Goal: Communication & Community: Participate in discussion

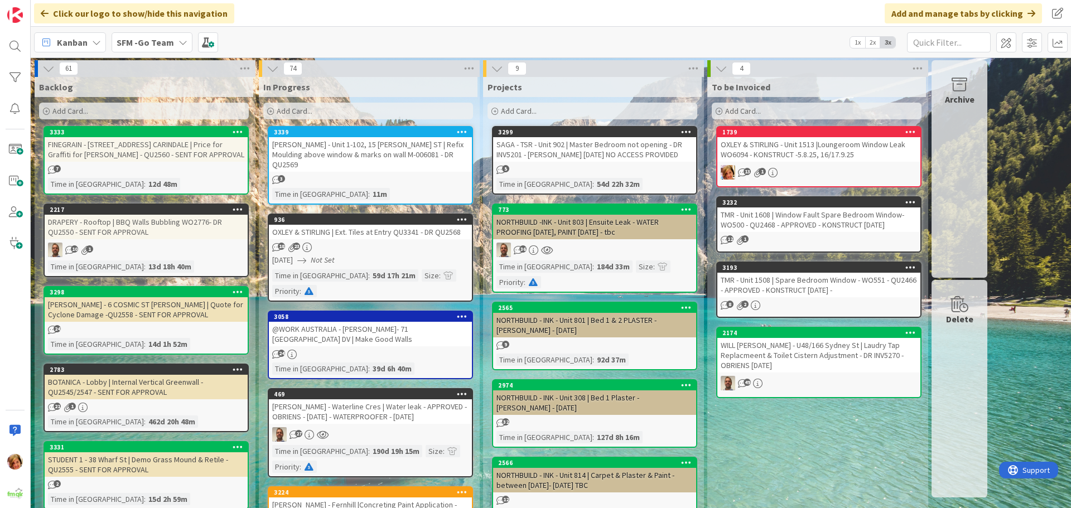
scroll to position [781, 0]
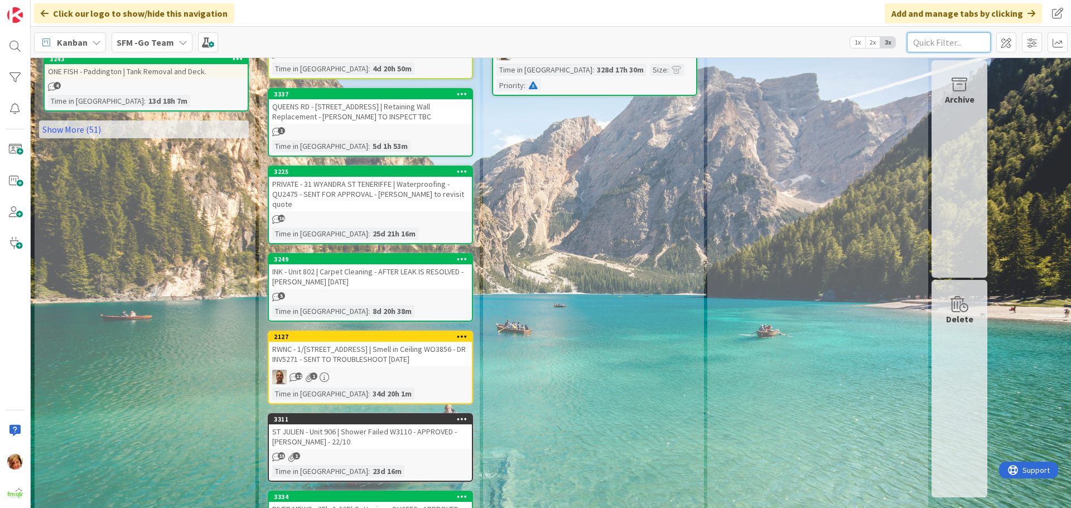
click at [977, 40] on input "text" at bounding box center [949, 42] width 84 height 20
type input "southport"
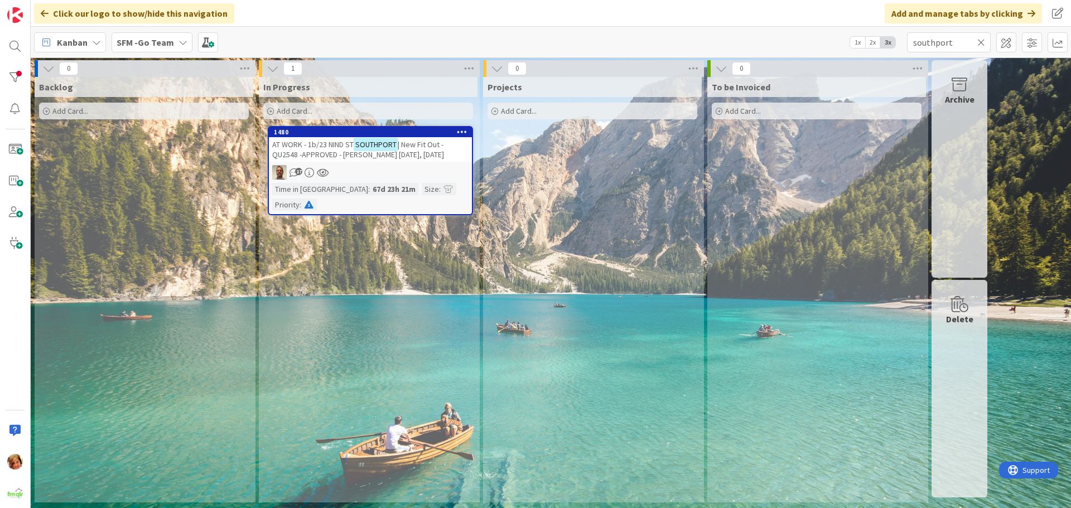
click at [330, 145] on span "AT WORK - 1b/23 NIND ST" at bounding box center [312, 144] width 81 height 10
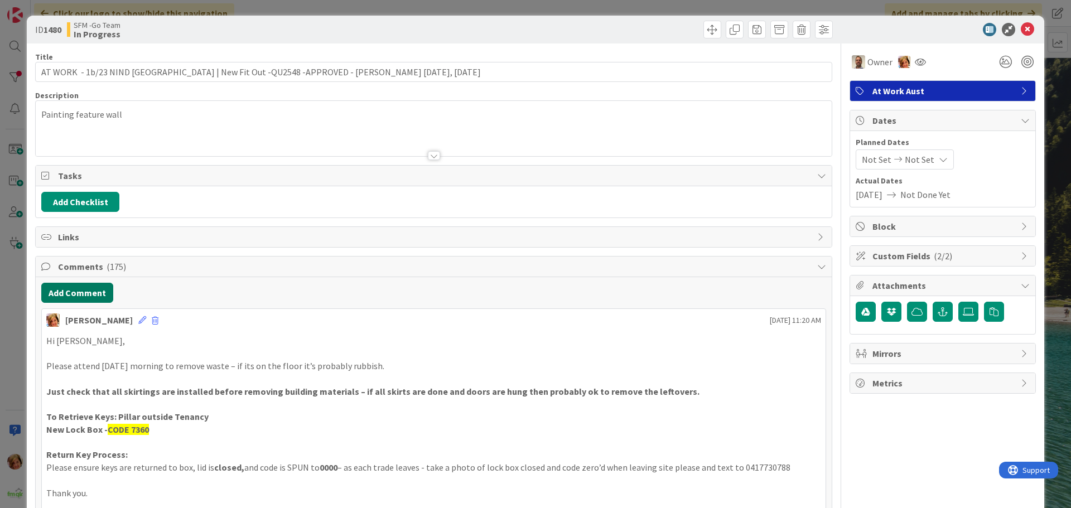
click at [72, 295] on button "Add Comment" at bounding box center [77, 293] width 72 height 20
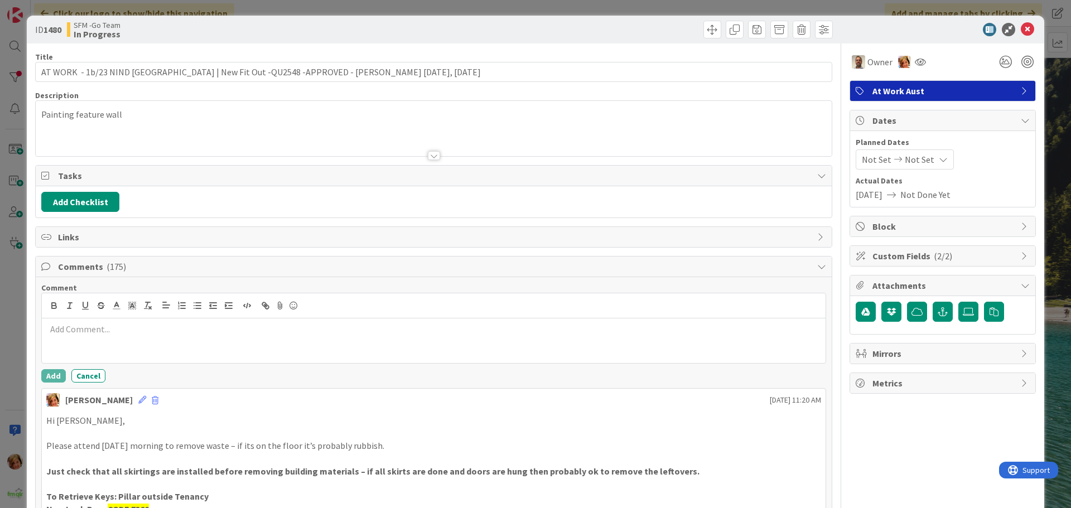
click at [90, 339] on div at bounding box center [434, 341] width 784 height 45
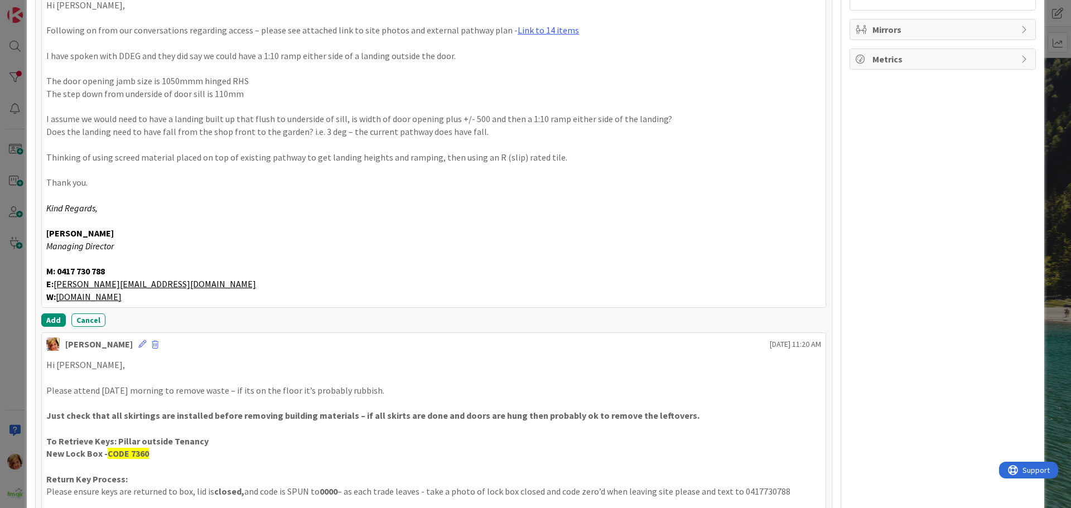
scroll to position [341, 0]
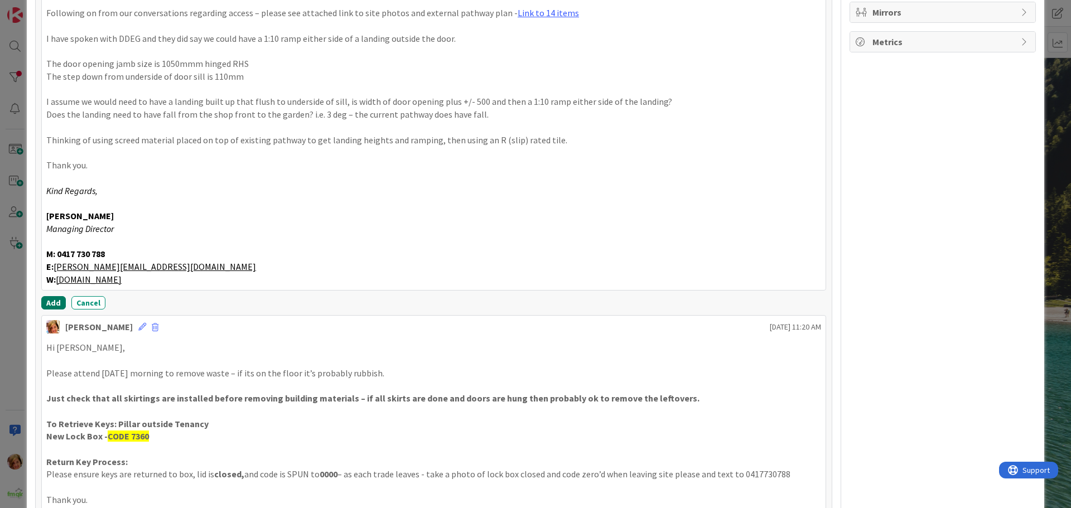
click at [48, 298] on button "Add" at bounding box center [53, 302] width 25 height 13
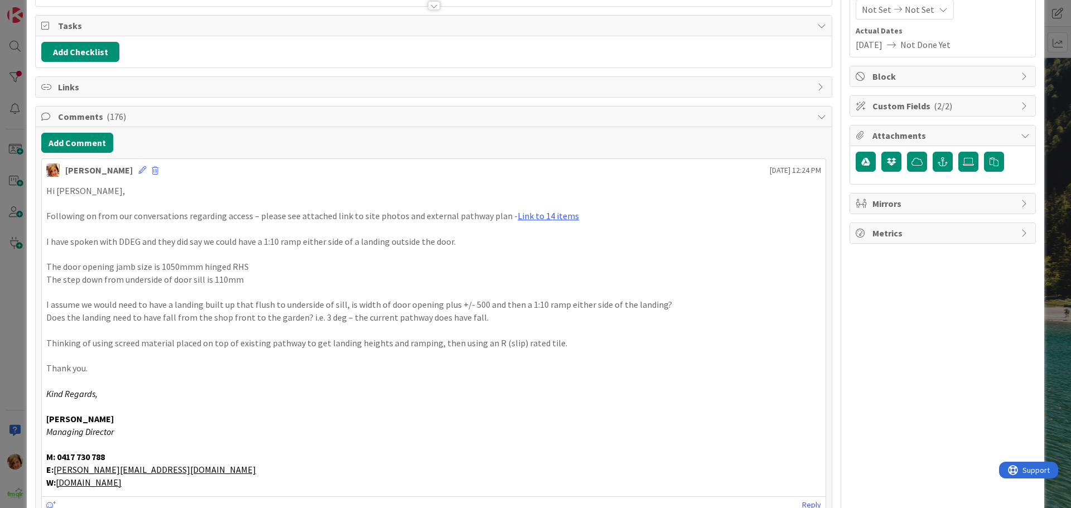
scroll to position [7, 0]
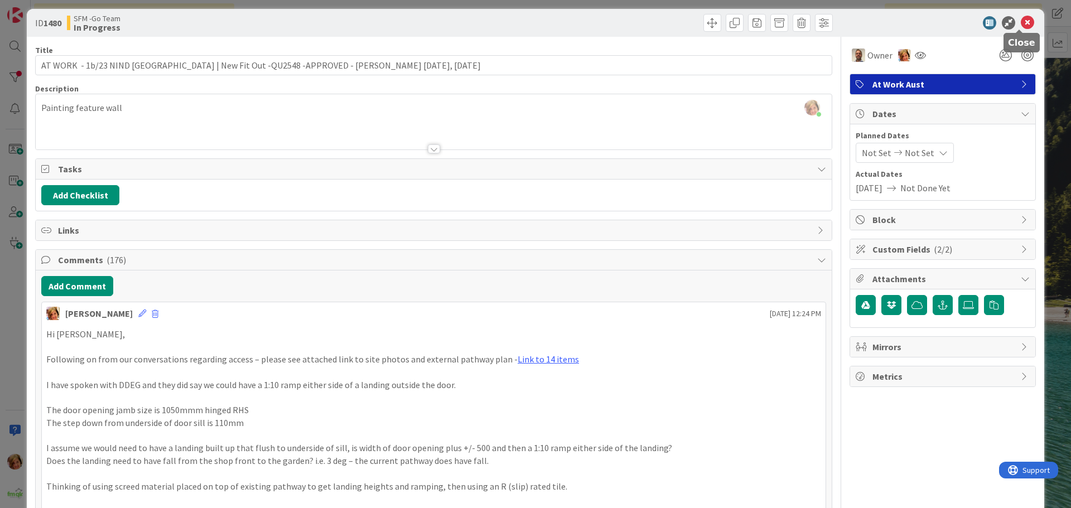
click at [1021, 21] on icon at bounding box center [1027, 22] width 13 height 13
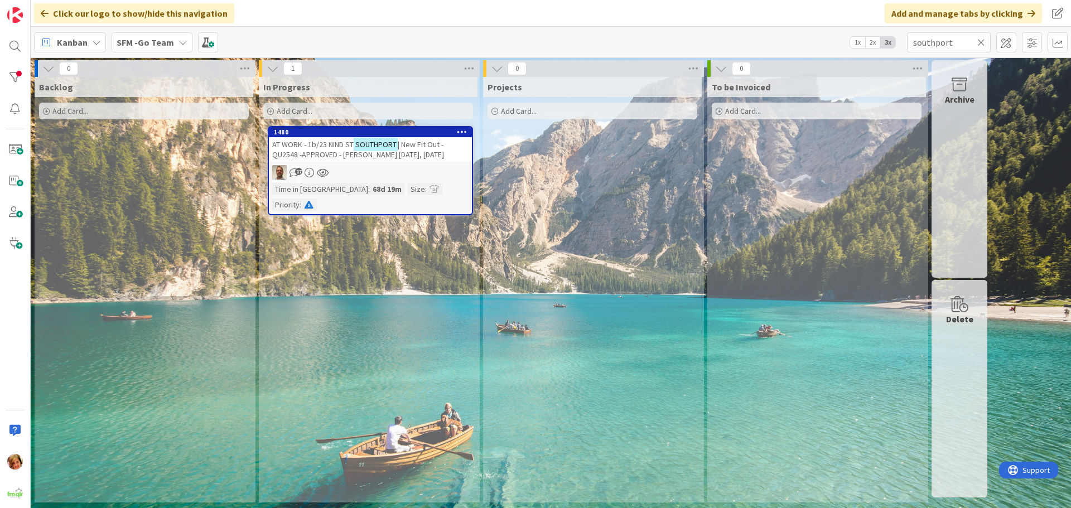
click at [983, 40] on icon at bounding box center [981, 42] width 8 height 10
click at [983, 40] on input "text" at bounding box center [949, 42] width 84 height 20
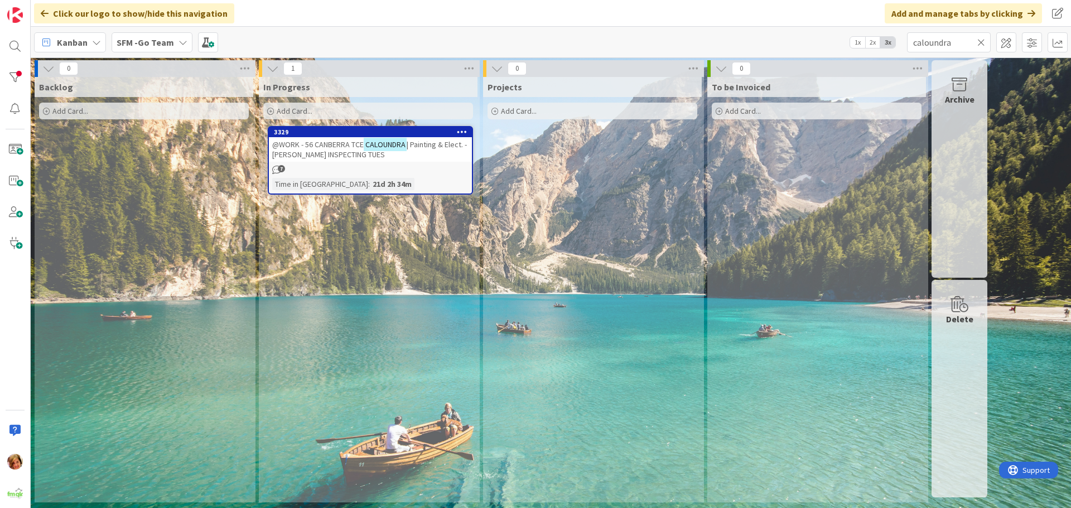
click at [338, 146] on span "@WORK - 56 CANBERRA TCE" at bounding box center [317, 144] width 91 height 10
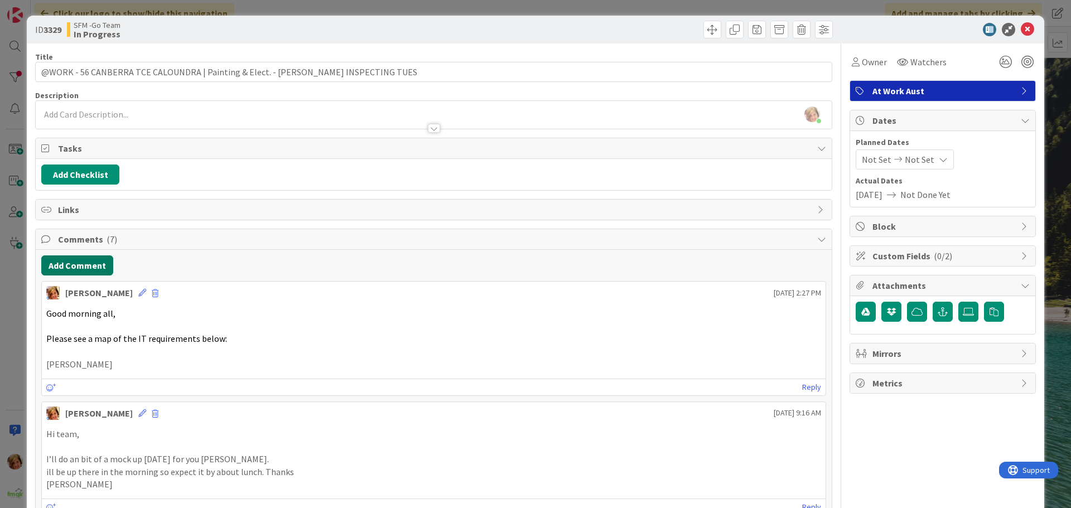
click at [73, 266] on button "Add Comment" at bounding box center [77, 265] width 72 height 20
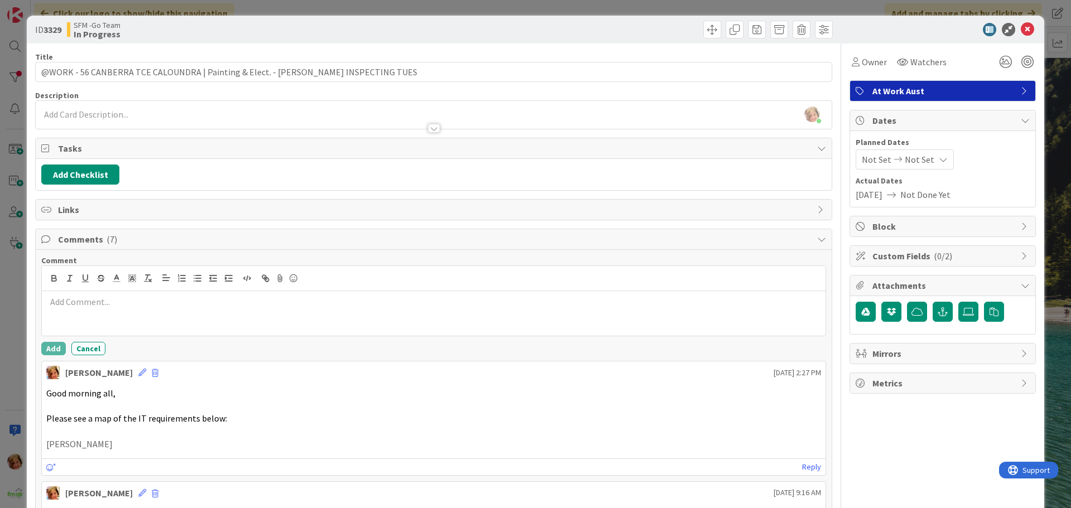
click at [94, 305] on p at bounding box center [433, 302] width 775 height 13
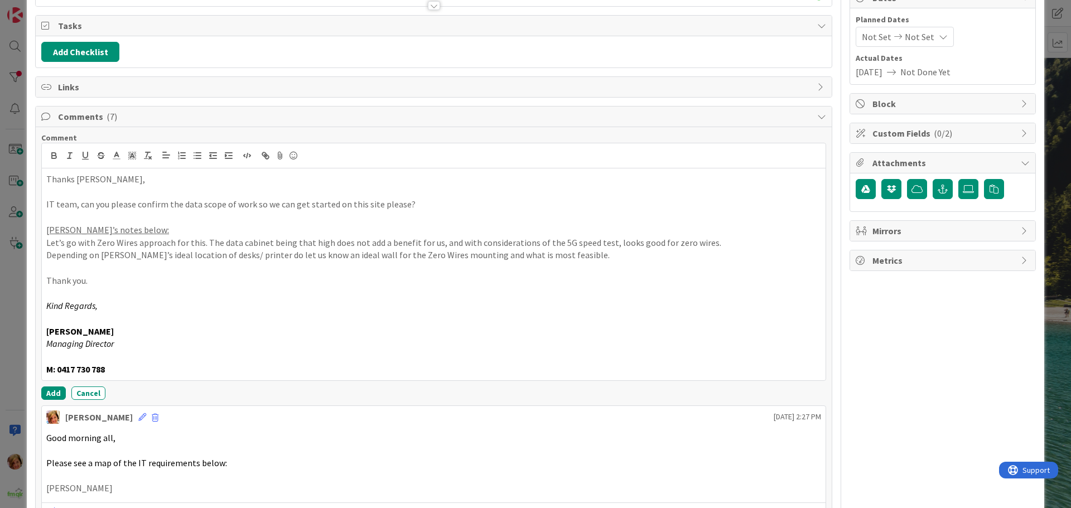
scroll to position [167, 0]
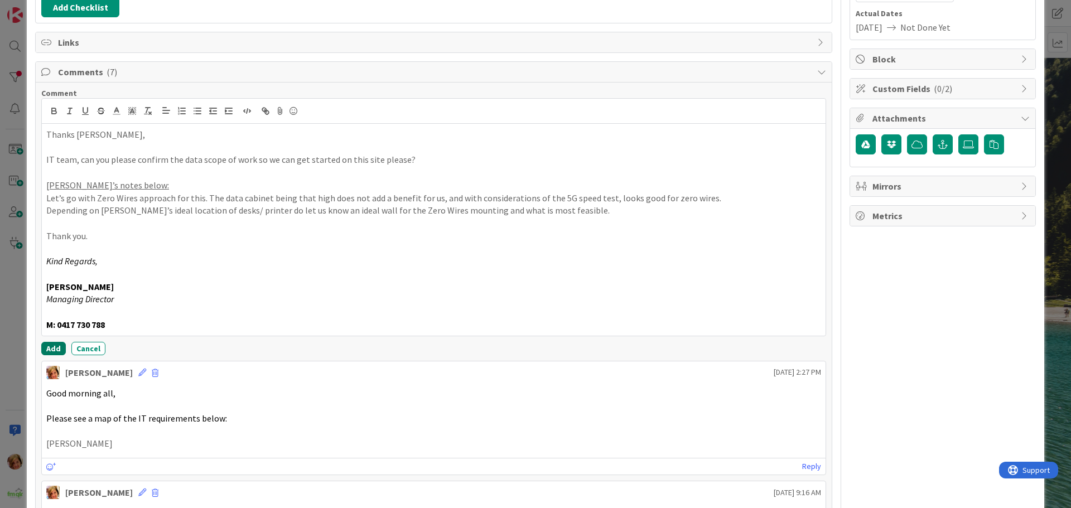
click at [54, 348] on button "Add" at bounding box center [53, 348] width 25 height 13
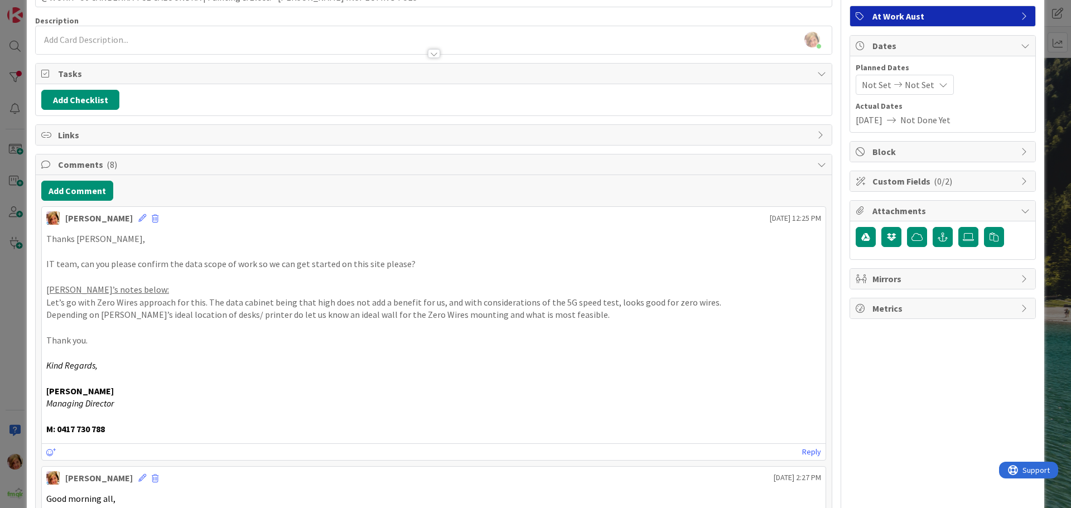
scroll to position [0, 0]
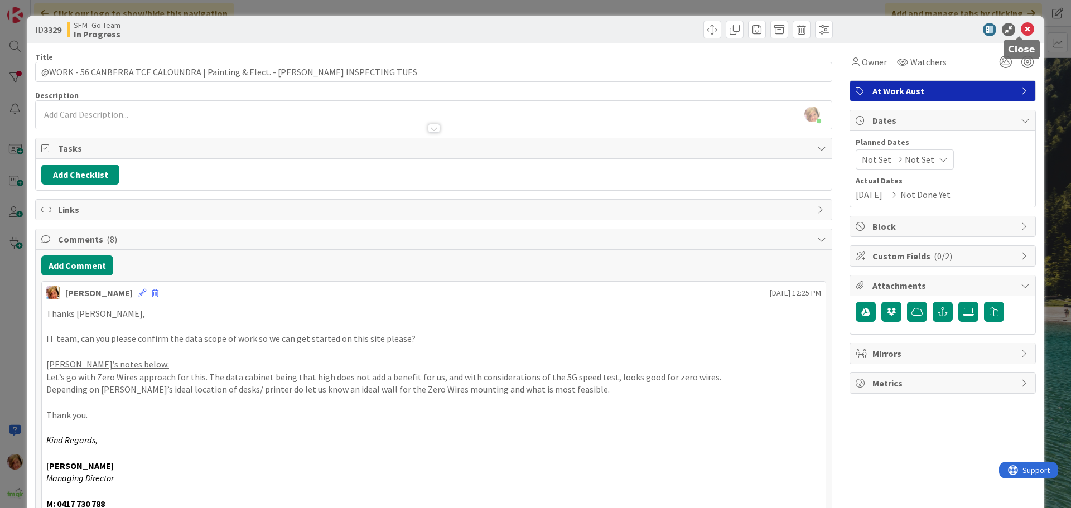
click at [1022, 28] on icon at bounding box center [1027, 29] width 13 height 13
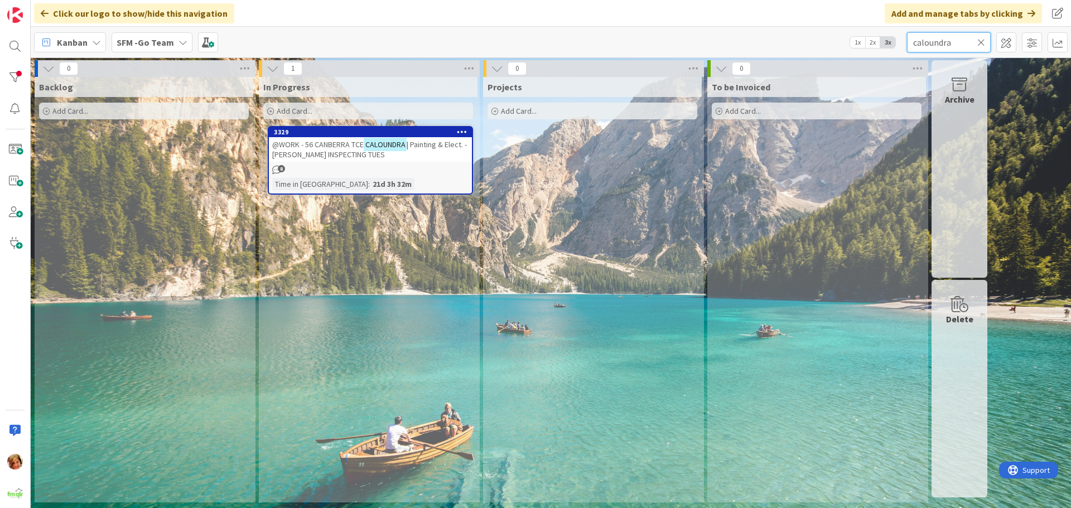
click at [967, 37] on input "caloundra" at bounding box center [949, 42] width 84 height 20
type input "c"
type input "[PERSON_NAME]"
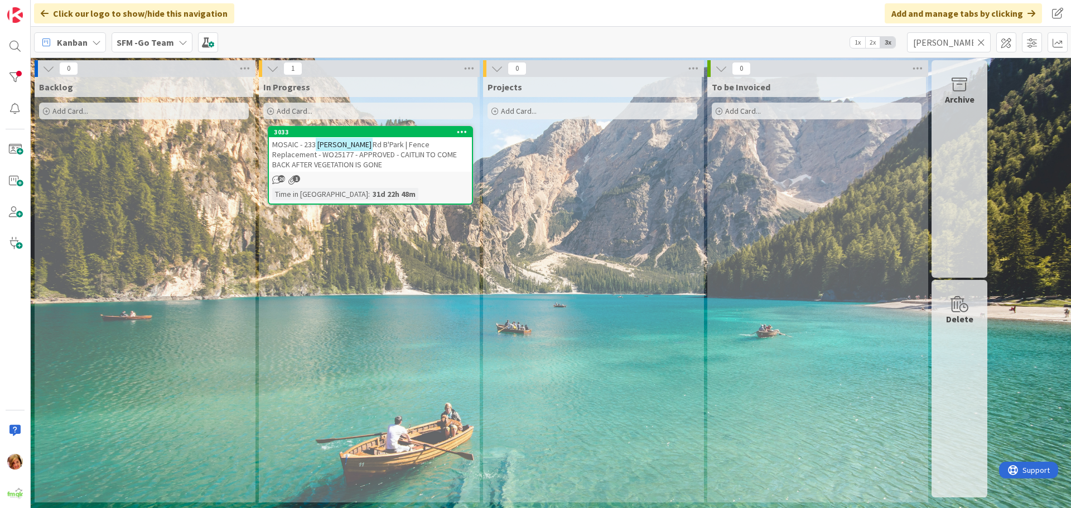
click at [411, 154] on span "Rd B'Park | Fence Replacement - WO25177 - APPROVED - CAITLIN TO COME BACK AFTER…" at bounding box center [364, 154] width 185 height 30
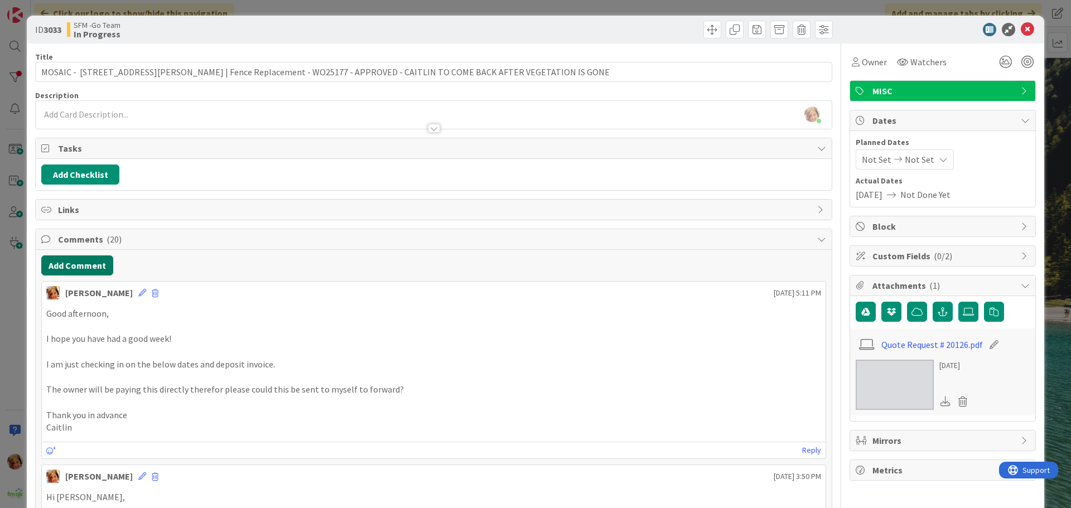
click at [70, 260] on button "Add Comment" at bounding box center [77, 265] width 72 height 20
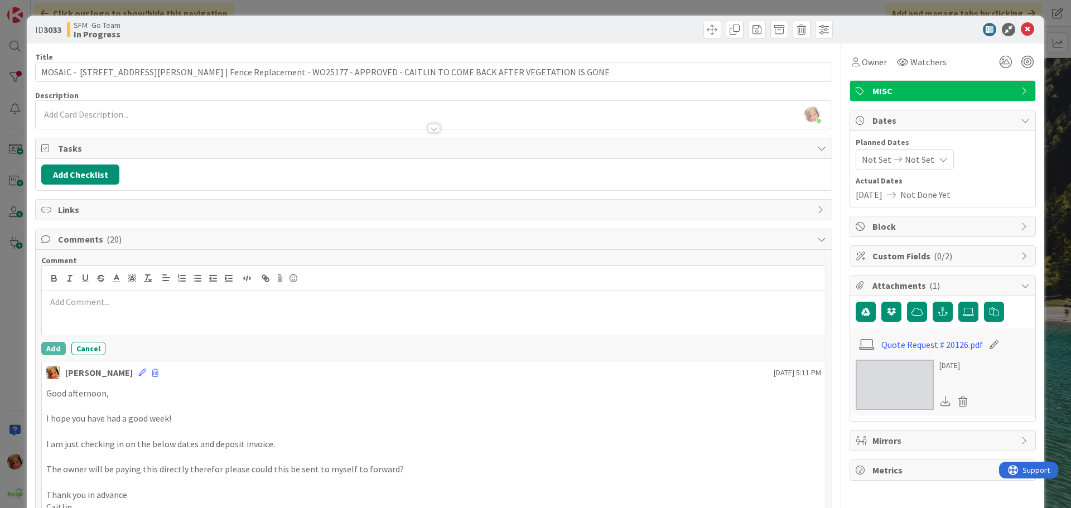
click at [85, 308] on div at bounding box center [434, 313] width 784 height 45
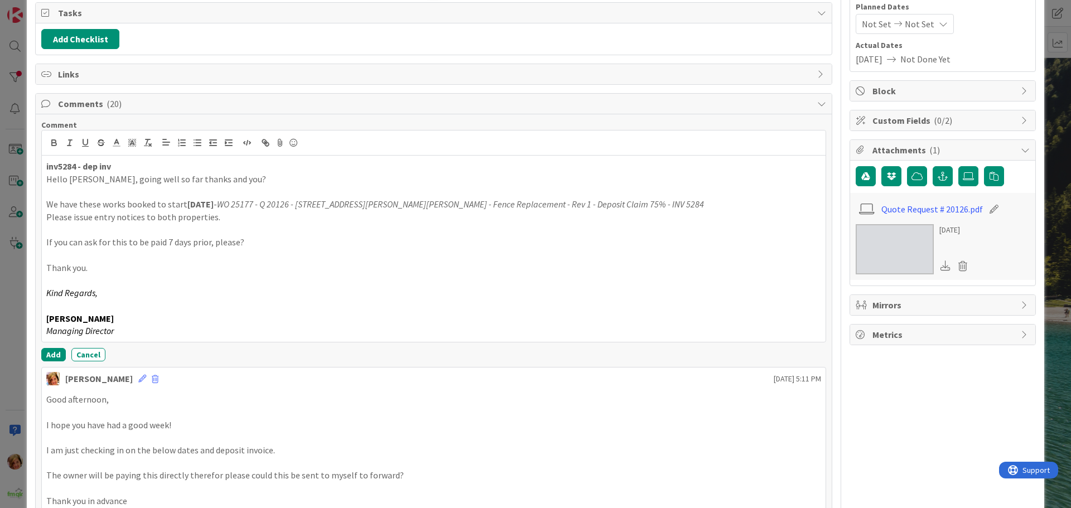
scroll to position [223, 0]
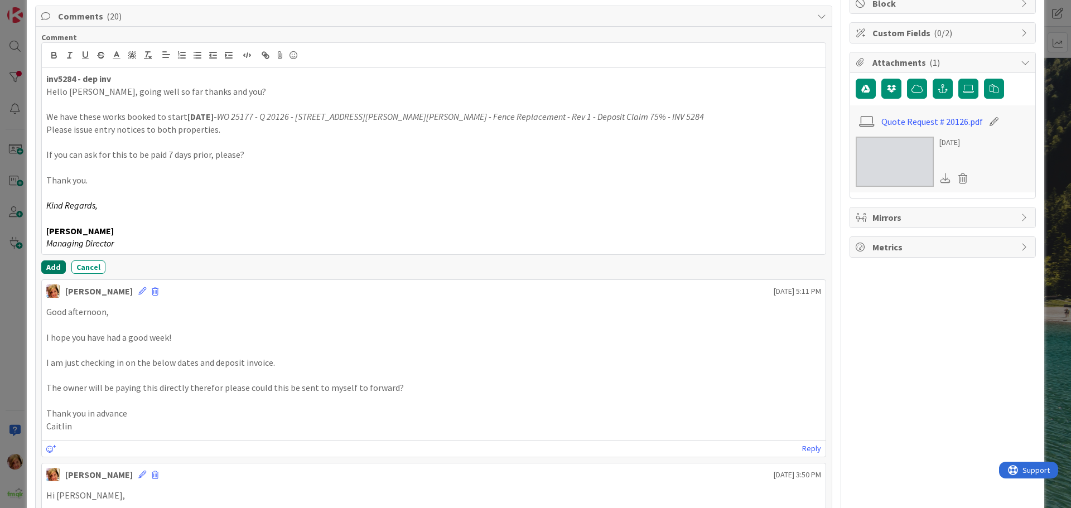
click at [55, 262] on button "Add" at bounding box center [53, 267] width 25 height 13
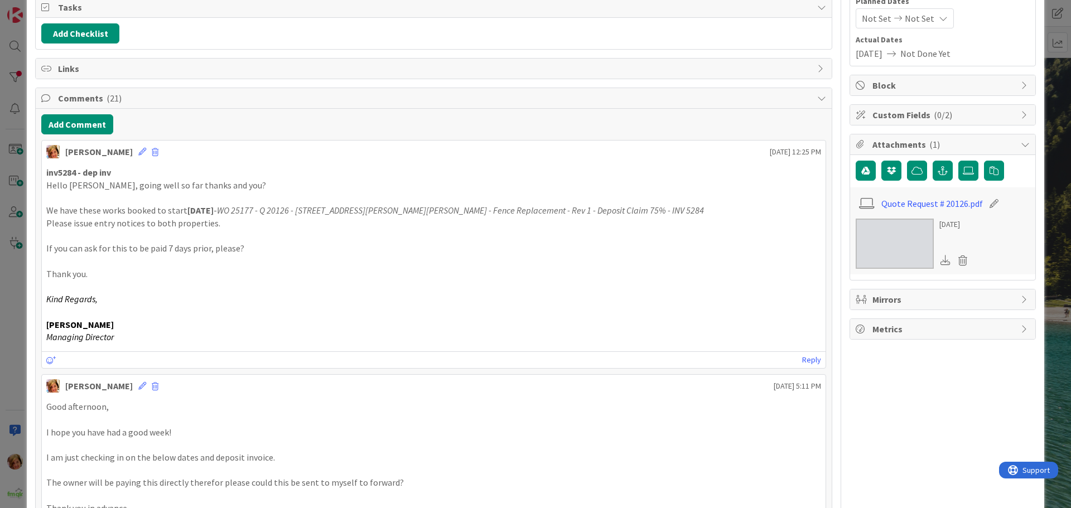
scroll to position [0, 0]
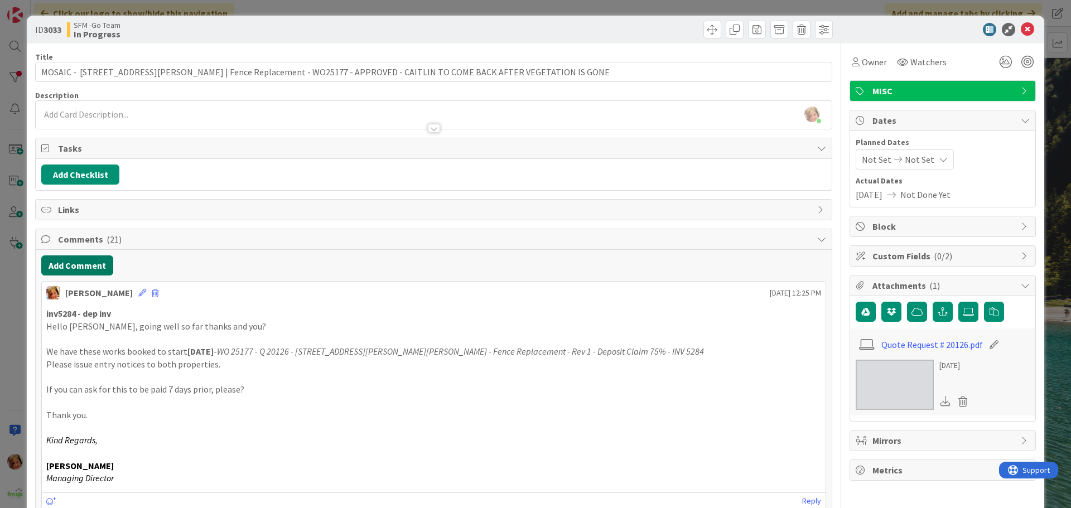
drag, startPoint x: 86, startPoint y: 261, endPoint x: 3, endPoint y: 267, distance: 83.3
click at [86, 261] on button "Add Comment" at bounding box center [77, 265] width 72 height 20
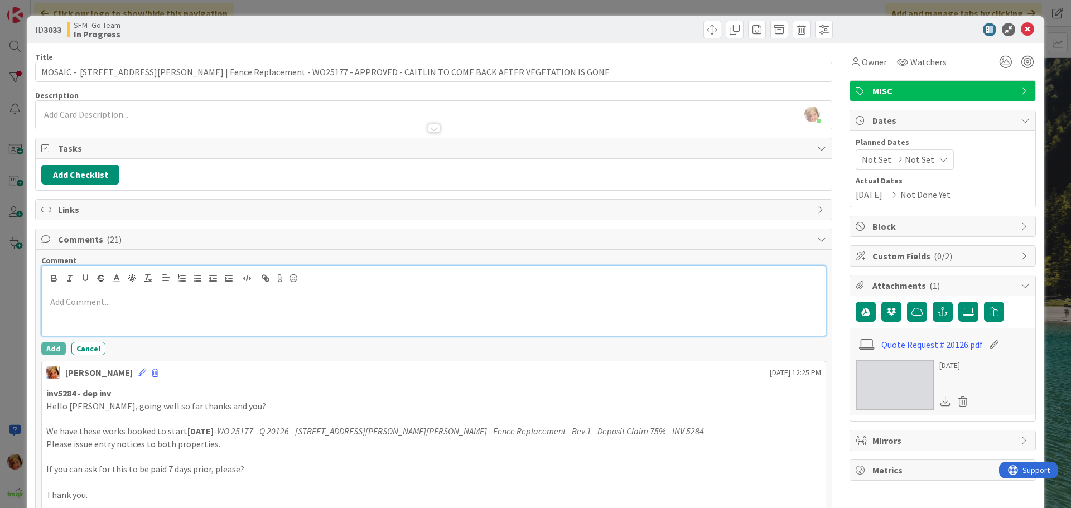
click at [160, 312] on div at bounding box center [434, 313] width 784 height 45
paste div
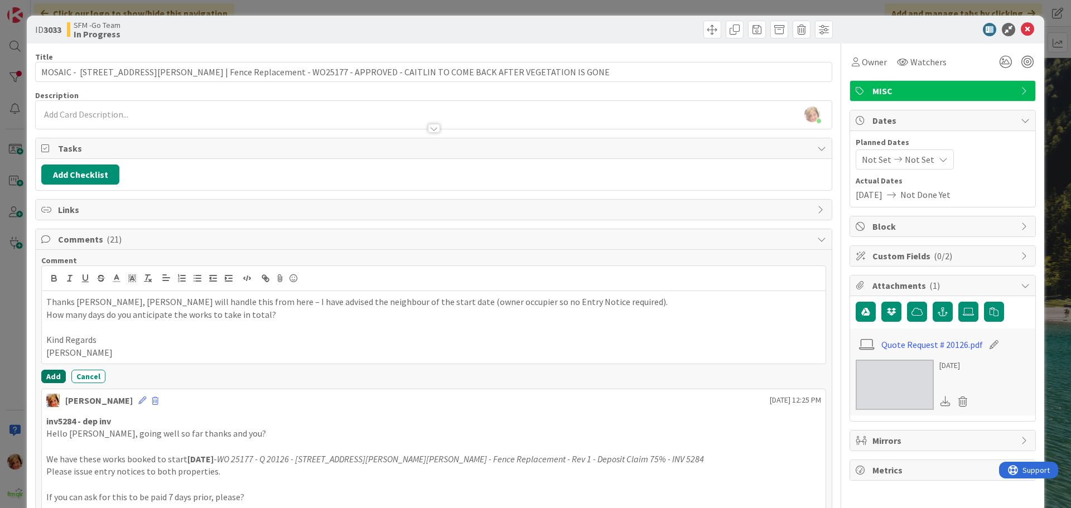
click at [45, 377] on button "Add" at bounding box center [53, 376] width 25 height 13
